Goal: Use online tool/utility

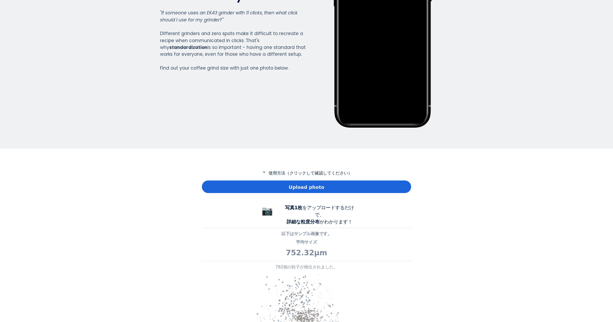
scroll to position [105, 0]
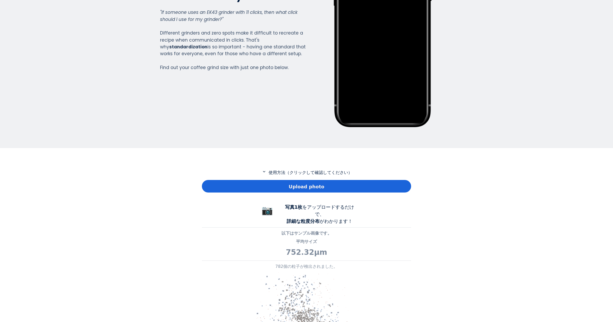
click at [237, 190] on div "Upload photo" at bounding box center [306, 186] width 209 height 13
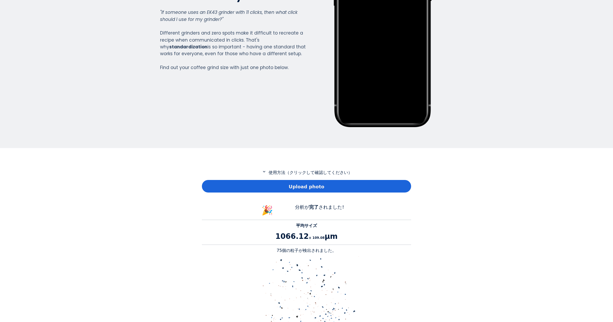
scroll to position [480, 209]
click at [282, 249] on p "75個の粒子が検出されました。" at bounding box center [306, 250] width 209 height 6
copy p "75"
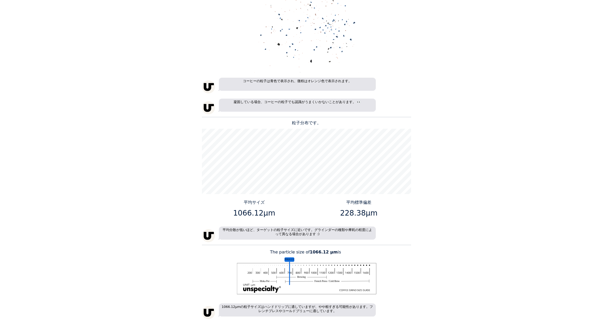
scroll to position [418, 0]
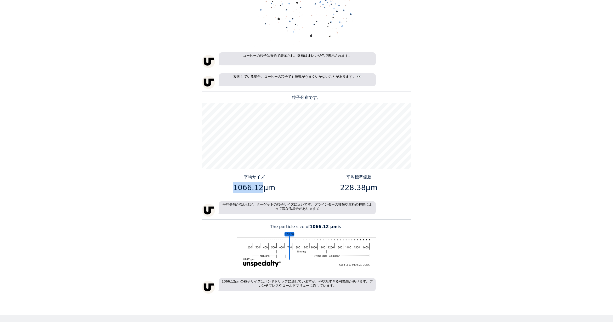
drag, startPoint x: 259, startPoint y: 187, endPoint x: 235, endPoint y: 187, distance: 23.8
click at [235, 187] on p "1066.12μm" at bounding box center [254, 187] width 101 height 11
copy p "1066.12"
drag, startPoint x: 362, startPoint y: 188, endPoint x: 342, endPoint y: 190, distance: 20.5
click at [342, 190] on p "228.38μm" at bounding box center [358, 187] width 101 height 11
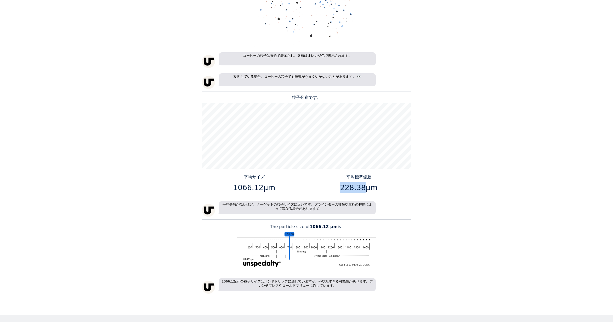
copy p "228.38"
